Goal: Task Accomplishment & Management: Manage account settings

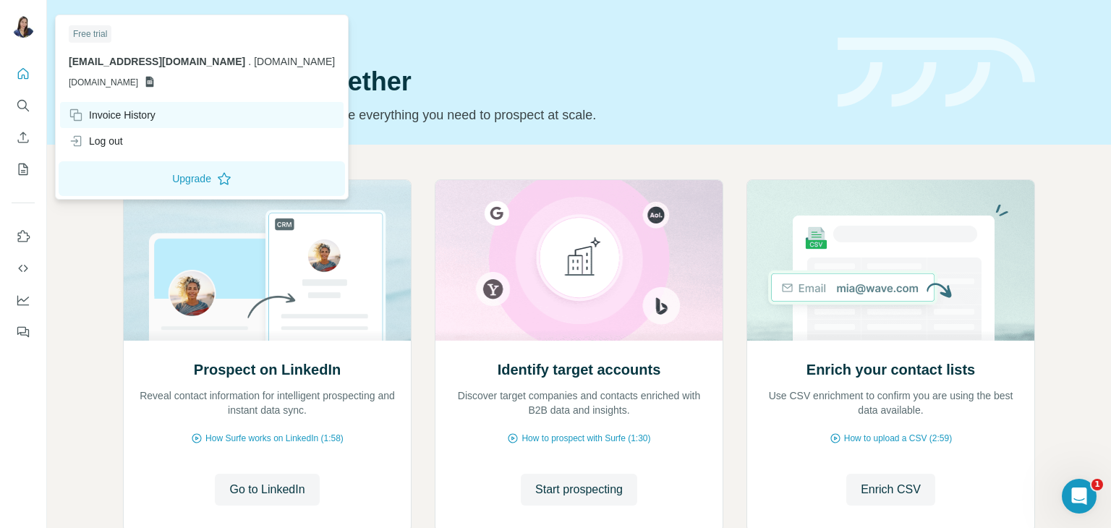
click at [125, 105] on div "Invoice History" at bounding box center [202, 115] width 284 height 26
click at [156, 81] on icon at bounding box center [150, 82] width 12 height 12
click at [154, 81] on icon at bounding box center [150, 82] width 8 height 11
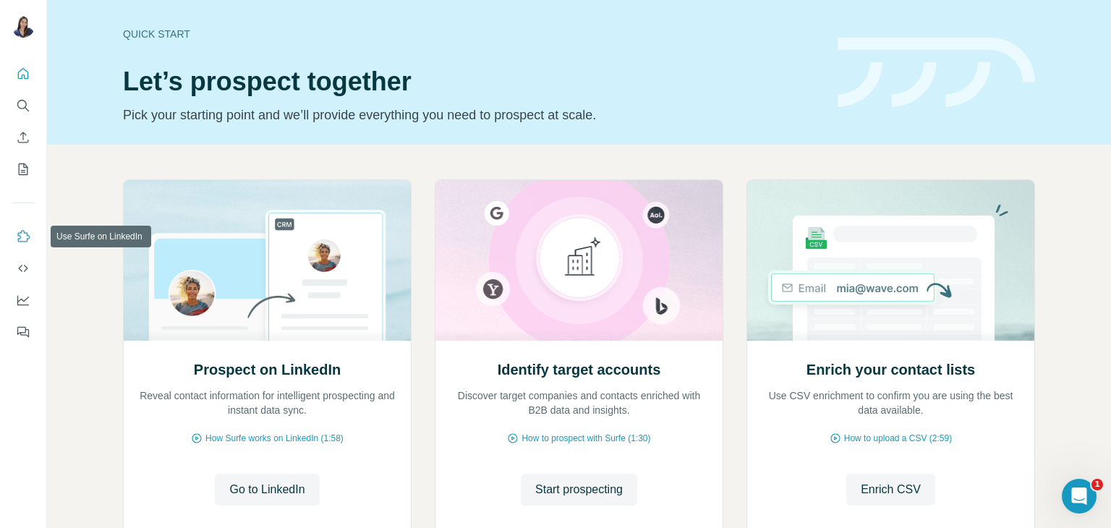
click at [22, 237] on icon "Use Surfe on LinkedIn" at bounding box center [23, 236] width 14 height 14
